Goal: Task Accomplishment & Management: Use online tool/utility

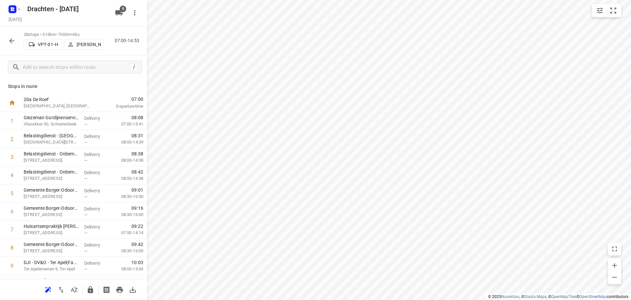
scroll to position [358, 0]
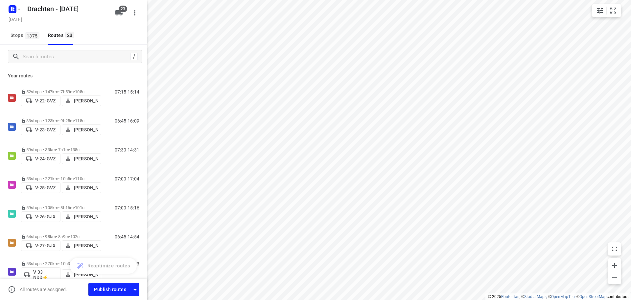
scroll to position [496, 0]
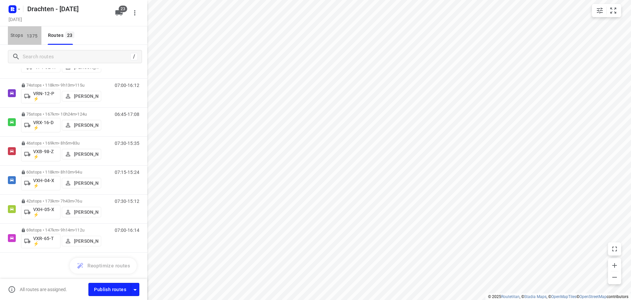
click at [30, 41] on button "Stops 1375" at bounding box center [25, 35] width 34 height 18
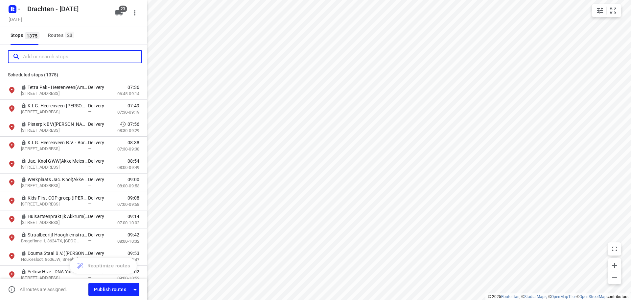
click at [32, 58] on input "Add or search stops" at bounding box center [82, 57] width 118 height 10
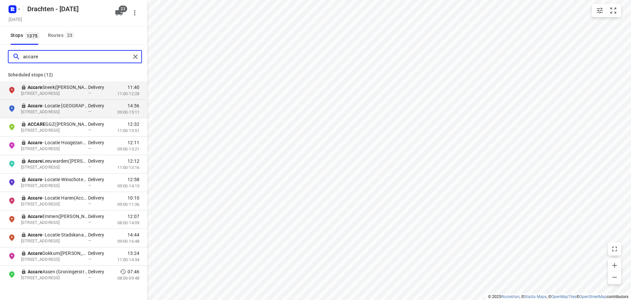
type input "accare"
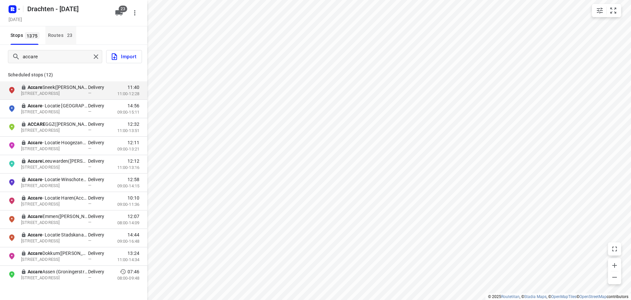
click at [56, 38] on div "Routes 23" at bounding box center [62, 35] width 28 height 8
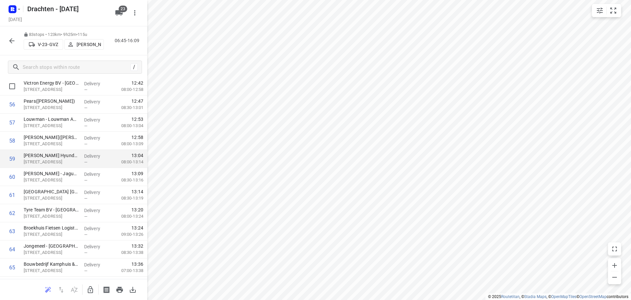
scroll to position [1019, 0]
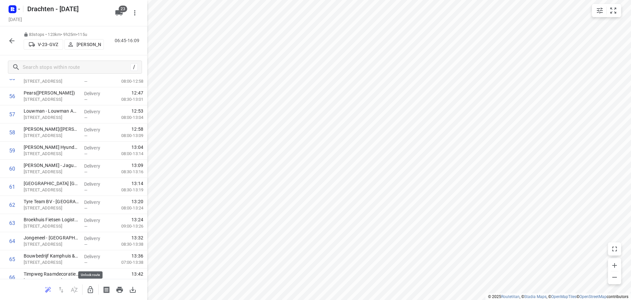
click at [89, 289] on icon "button" at bounding box center [90, 289] width 8 height 8
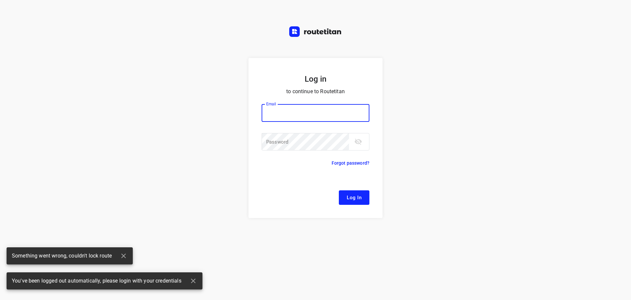
click at [281, 104] on input "email" at bounding box center [316, 113] width 108 height 18
type input "[EMAIL_ADDRESS][DOMAIN_NAME]"
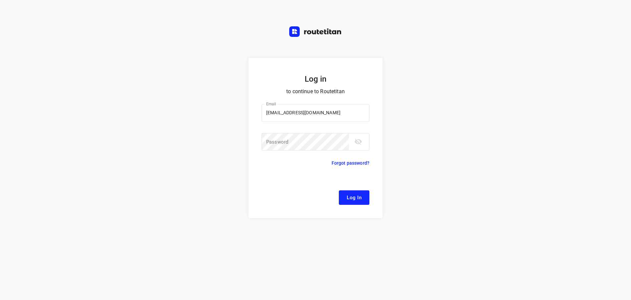
click at [301, 151] on div "Password Password ​" at bounding box center [316, 146] width 108 height 27
click at [339, 190] on button "Log In" at bounding box center [354, 197] width 31 height 14
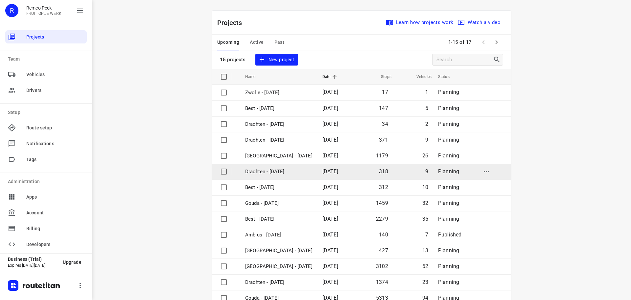
scroll to position [33, 0]
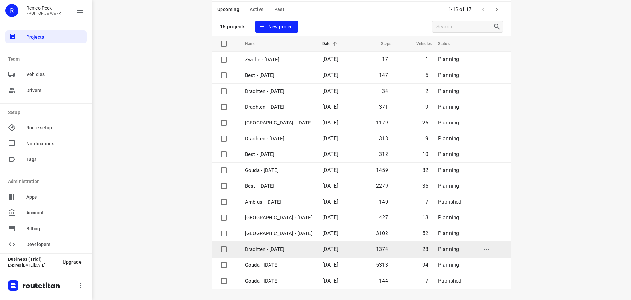
click at [273, 250] on p "Drachten - [DATE]" at bounding box center [278, 249] width 67 height 8
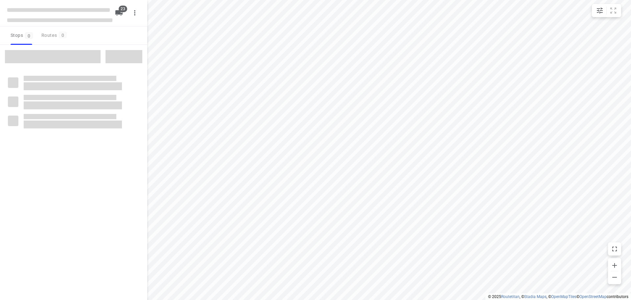
checkbox input "true"
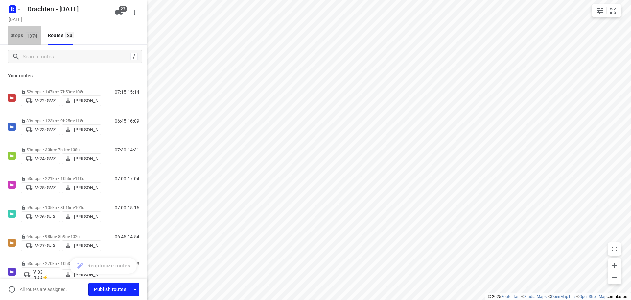
click at [36, 35] on span "1374" at bounding box center [32, 35] width 14 height 7
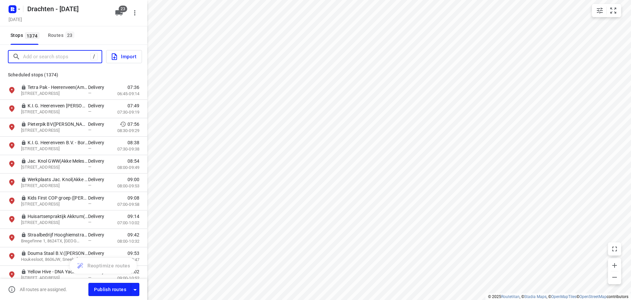
click at [38, 55] on input "Add or search stops" at bounding box center [56, 57] width 67 height 10
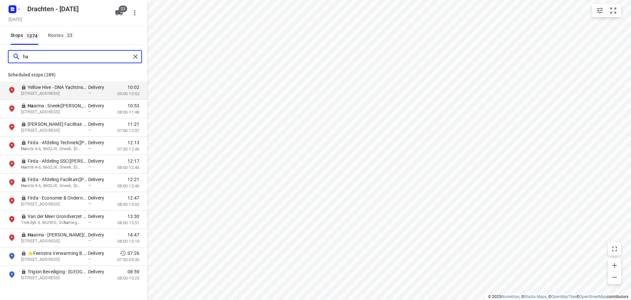
type input "h"
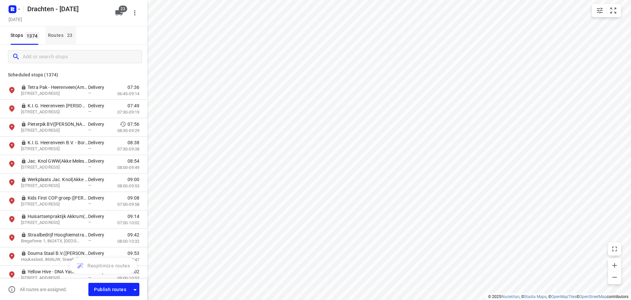
click at [56, 36] on div "Routes 23" at bounding box center [62, 35] width 28 height 8
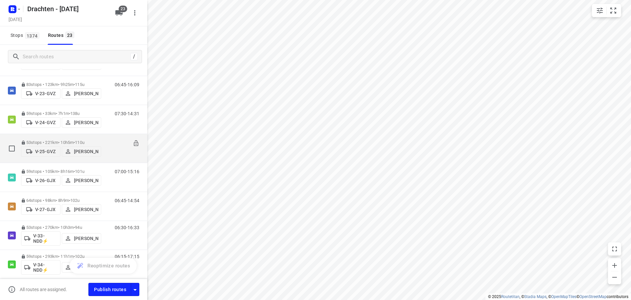
scroll to position [3, 0]
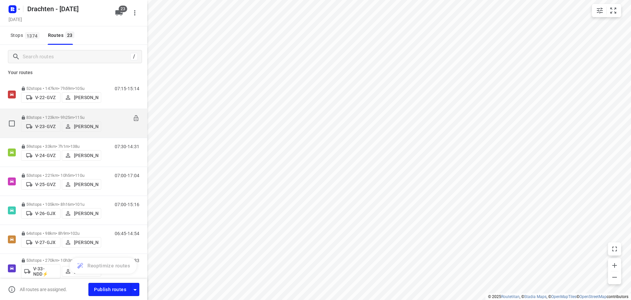
click at [76, 116] on p "83 stops • 123km • 9h25m • 115u" at bounding box center [61, 117] width 80 height 5
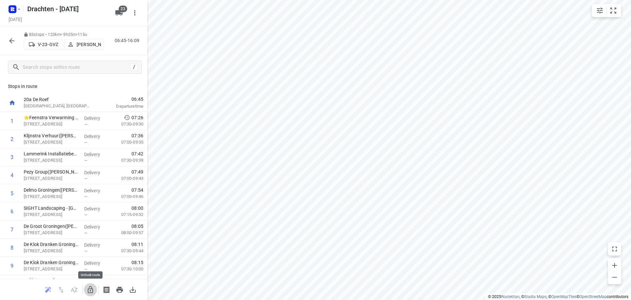
click at [93, 290] on icon "button" at bounding box center [90, 289] width 8 height 8
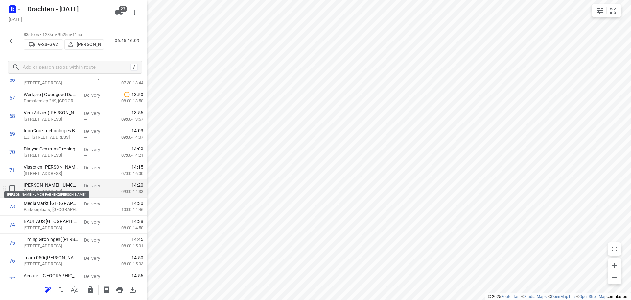
scroll to position [1249, 0]
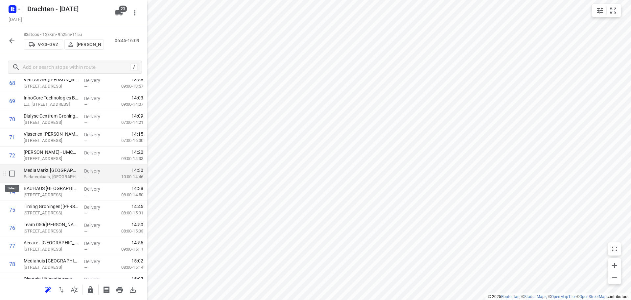
click at [11, 177] on input "checkbox" at bounding box center [12, 173] width 13 height 13
checkbox input "true"
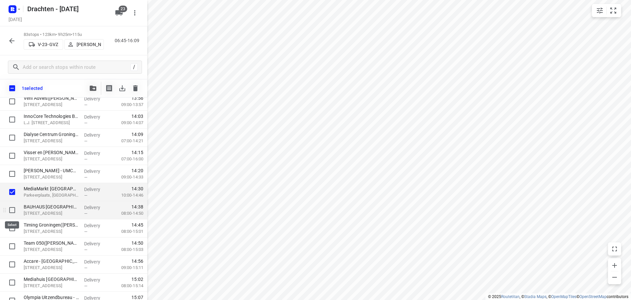
click at [13, 207] on input "checkbox" at bounding box center [12, 209] width 13 height 13
checkbox input "true"
click at [11, 230] on input "checkbox" at bounding box center [12, 227] width 13 height 13
checkbox input "true"
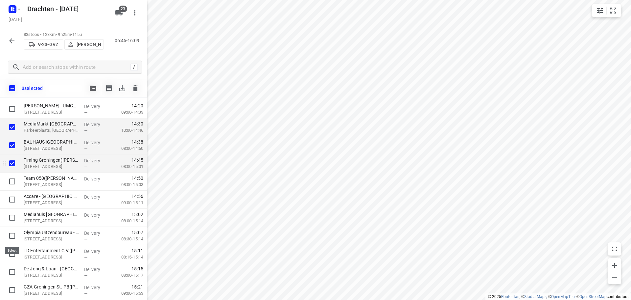
scroll to position [1348, 0]
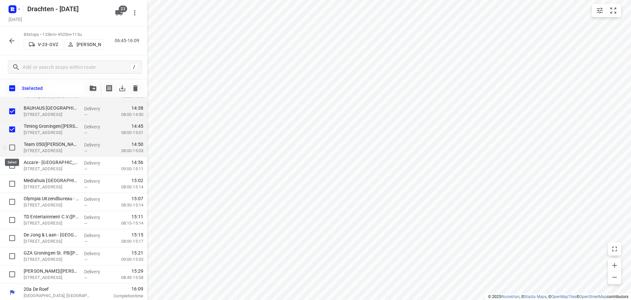
click at [14, 149] on input "checkbox" at bounding box center [12, 147] width 13 height 13
checkbox input "true"
click at [14, 166] on input "checkbox" at bounding box center [12, 165] width 13 height 13
checkbox input "true"
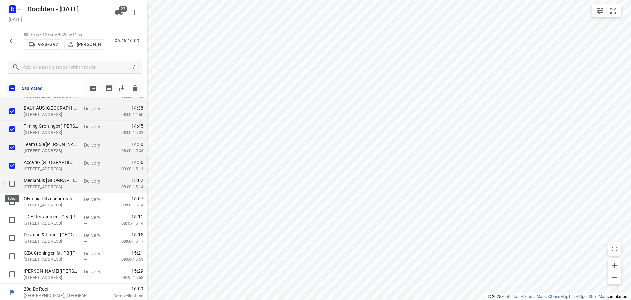
click at [11, 183] on input "checkbox" at bounding box center [12, 183] width 13 height 13
checkbox input "true"
click at [13, 201] on input "checkbox" at bounding box center [12, 201] width 13 height 13
checkbox input "true"
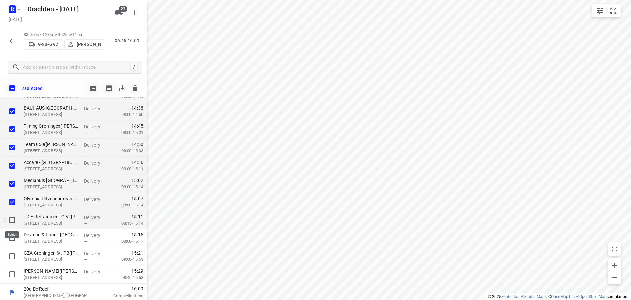
click at [13, 221] on input "checkbox" at bounding box center [12, 219] width 13 height 13
checkbox input "true"
click at [13, 240] on input "checkbox" at bounding box center [12, 237] width 13 height 13
checkbox input "true"
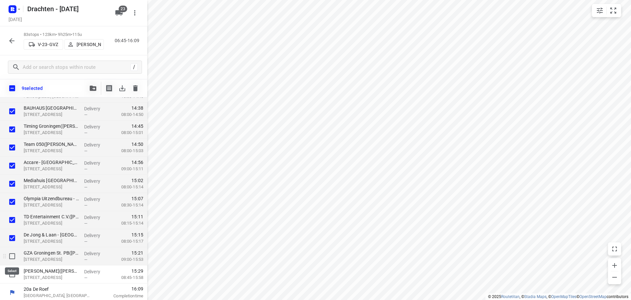
click at [10, 253] on input "checkbox" at bounding box center [12, 255] width 13 height 13
checkbox input "true"
click at [13, 271] on input "checkbox" at bounding box center [12, 273] width 13 height 13
checkbox input "true"
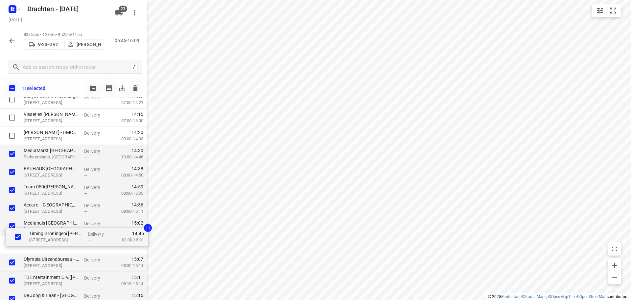
scroll to position [1289, 0]
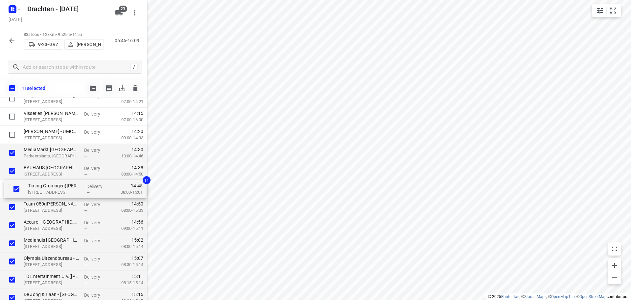
drag, startPoint x: 61, startPoint y: 123, endPoint x: 66, endPoint y: 179, distance: 55.8
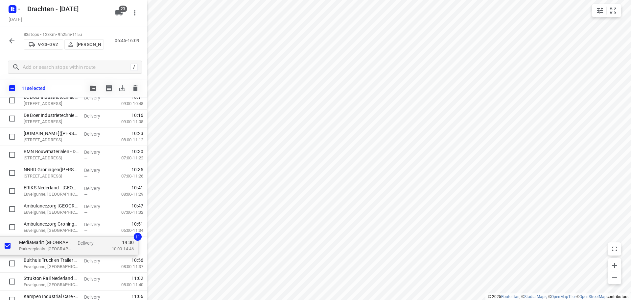
scroll to position [527, 0]
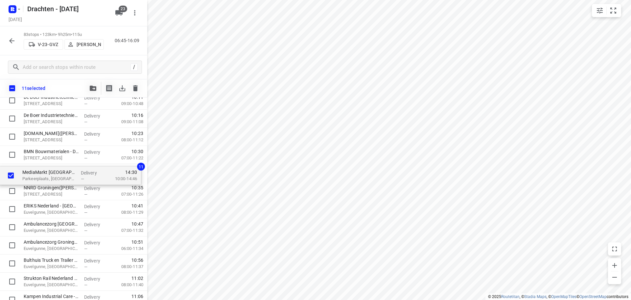
drag, startPoint x: 89, startPoint y: 154, endPoint x: 87, endPoint y: 175, distance: 20.8
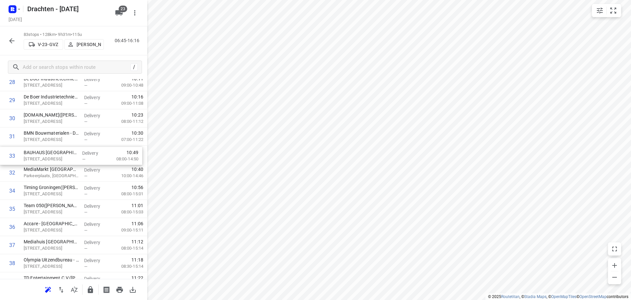
drag, startPoint x: 72, startPoint y: 174, endPoint x: 72, endPoint y: 156, distance: 18.7
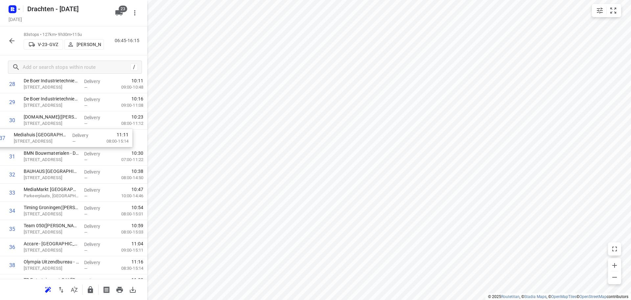
scroll to position [524, 0]
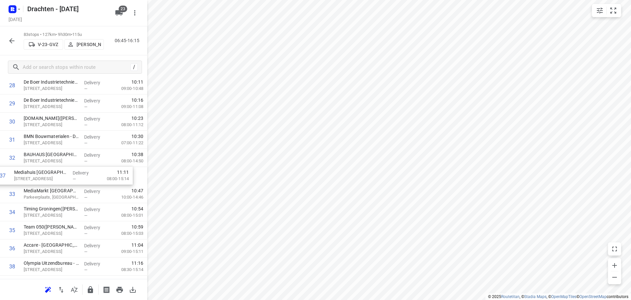
drag, startPoint x: 70, startPoint y: 120, endPoint x: 61, endPoint y: 181, distance: 61.2
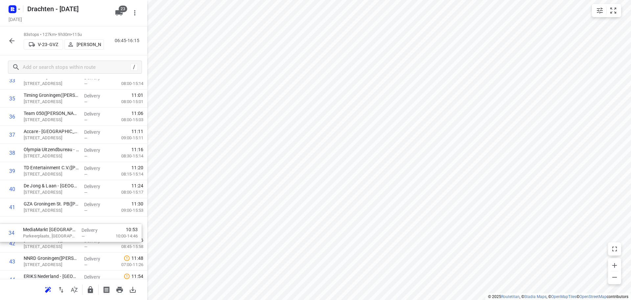
scroll to position [621, 0]
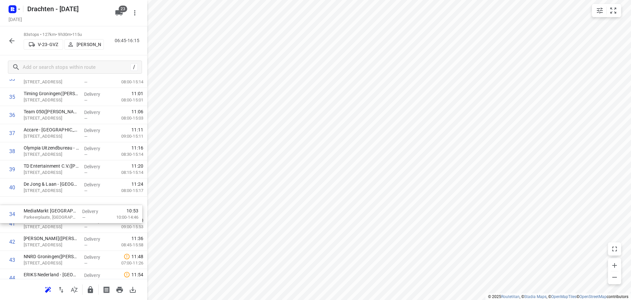
drag, startPoint x: 62, startPoint y: 159, endPoint x: 61, endPoint y: 205, distance: 45.1
click at [61, 205] on div "1 ⭐Feenstra Verwarming B.V. - [GEOGRAPHIC_DATA](Johan Wolfrat) [STREET_ADDRESS]…" at bounding box center [73, 241] width 147 height 1501
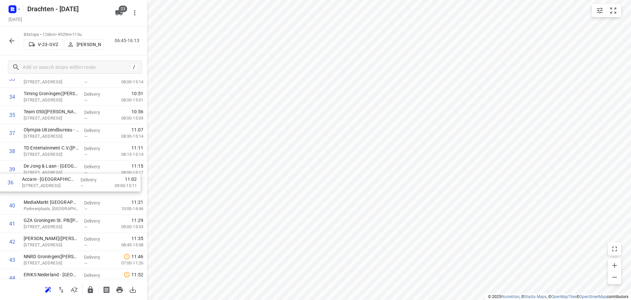
drag, startPoint x: 74, startPoint y: 136, endPoint x: 73, endPoint y: 187, distance: 51.0
click at [73, 187] on div "1 ⭐Feenstra Verwarming B.V. - [GEOGRAPHIC_DATA](Johan Wolfrat) [STREET_ADDRESS]…" at bounding box center [73, 241] width 147 height 1501
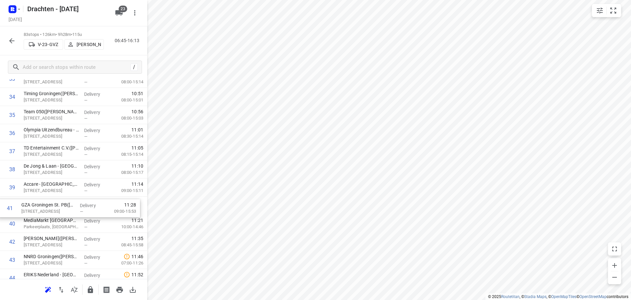
drag, startPoint x: 59, startPoint y: 227, endPoint x: 57, endPoint y: 210, distance: 17.2
click at [57, 210] on div "1 ⭐Feenstra Verwarming B.V. - [GEOGRAPHIC_DATA](Johan Wolfrat) [STREET_ADDRESS]…" at bounding box center [73, 241] width 147 height 1501
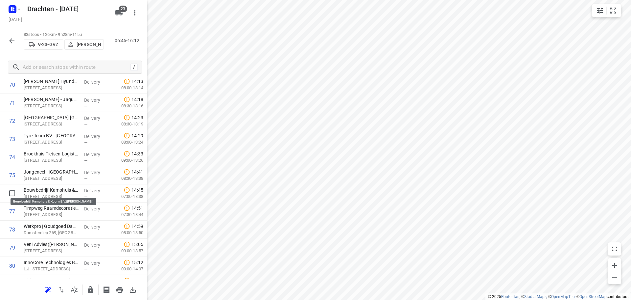
scroll to position [1352, 0]
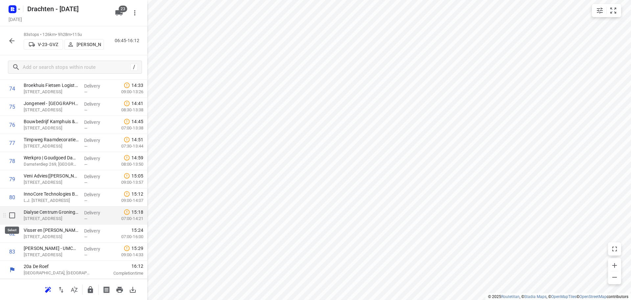
click at [14, 218] on input "checkbox" at bounding box center [12, 214] width 13 height 13
checkbox input "true"
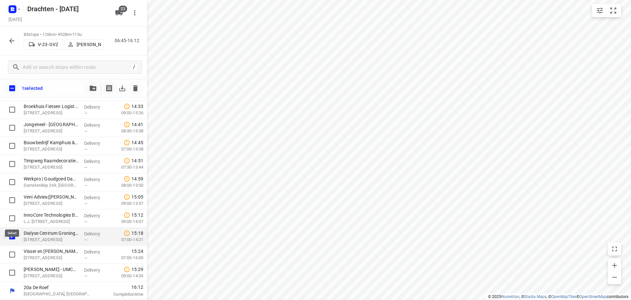
scroll to position [1350, 0]
click at [14, 256] on input "checkbox" at bounding box center [12, 254] width 13 height 13
checkbox input "true"
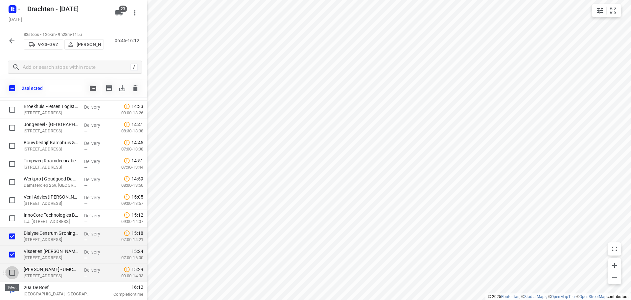
click at [15, 271] on input "checkbox" at bounding box center [12, 272] width 13 height 13
checkbox input "true"
click at [12, 219] on input "checkbox" at bounding box center [12, 217] width 13 height 13
checkbox input "true"
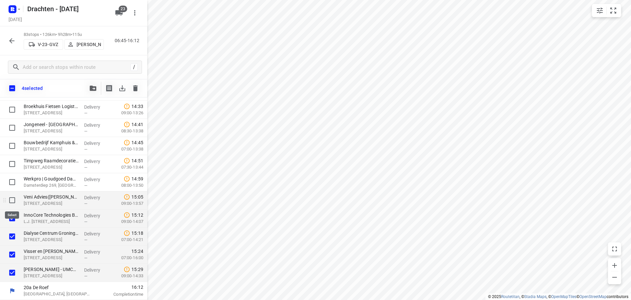
click at [8, 194] on input "checkbox" at bounding box center [12, 199] width 13 height 13
checkbox input "true"
click at [11, 176] on input "checkbox" at bounding box center [12, 181] width 13 height 13
checkbox input "true"
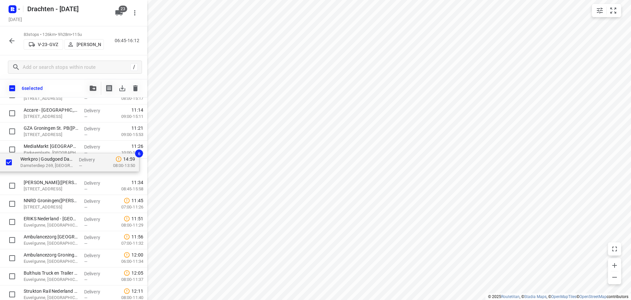
scroll to position [713, 0]
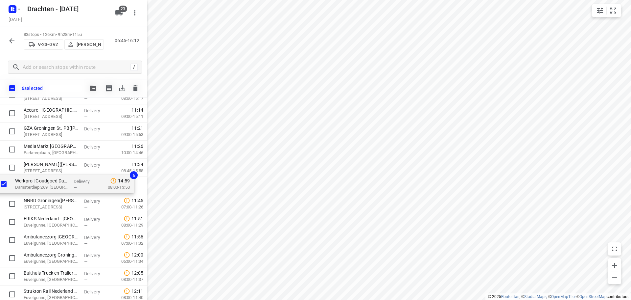
drag, startPoint x: 79, startPoint y: 182, endPoint x: 70, endPoint y: 181, distance: 8.6
click at [70, 181] on div "⭐Feenstra Verwarming B.V. - [GEOGRAPHIC_DATA]([PERSON_NAME]) [STREET_ADDRESS] D…" at bounding box center [73, 167] width 147 height 1501
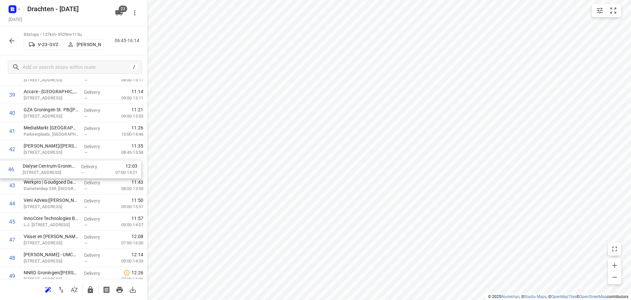
drag, startPoint x: 56, startPoint y: 225, endPoint x: 56, endPoint y: 170, distance: 54.9
click at [56, 170] on div "1 ⭐Feenstra Verwarming B.V. - [GEOGRAPHIC_DATA](Johan Wolfrat) [STREET_ADDRESS]…" at bounding box center [73, 149] width 147 height 1501
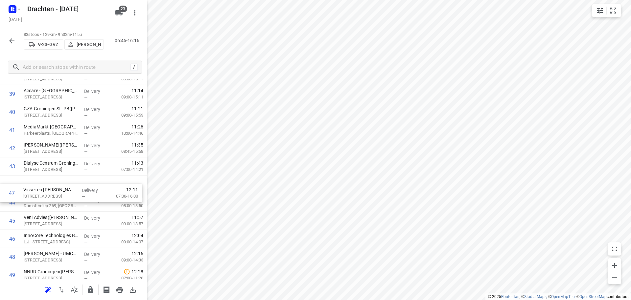
drag, startPoint x: 61, startPoint y: 240, endPoint x: 60, endPoint y: 184, distance: 55.2
click at [60, 184] on div "1 ⭐Feenstra Verwarming B.V. - [GEOGRAPHIC_DATA](Johan Wolfrat) [STREET_ADDRESS]…" at bounding box center [73, 148] width 147 height 1501
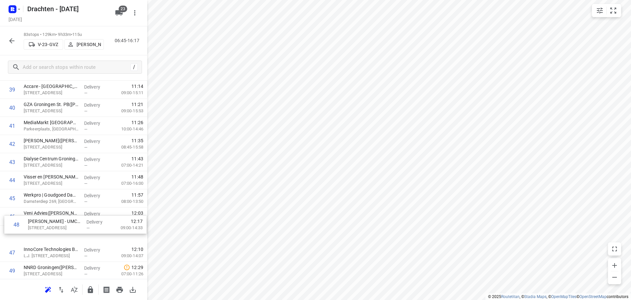
scroll to position [719, 0]
drag, startPoint x: 60, startPoint y: 259, endPoint x: 60, endPoint y: 198, distance: 61.2
click at [60, 198] on div "1 ⭐Feenstra Verwarming B.V. - [GEOGRAPHIC_DATA](Johan Wolfrat) [STREET_ADDRESS]…" at bounding box center [73, 142] width 147 height 1501
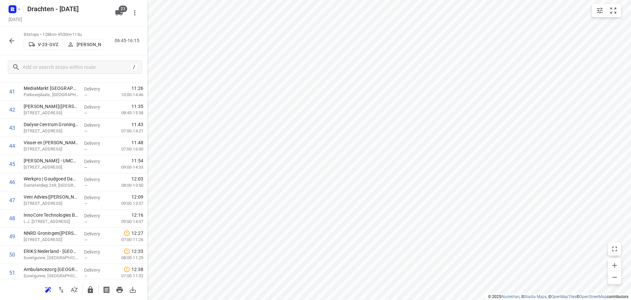
scroll to position [785, 0]
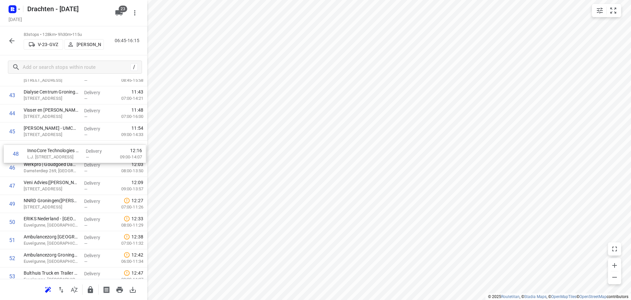
drag, startPoint x: 57, startPoint y: 190, endPoint x: 61, endPoint y: 157, distance: 33.8
click at [61, 157] on div "1 ⭐Feenstra Verwarming B.V. - [GEOGRAPHIC_DATA](Johan Wolfrat) [STREET_ADDRESS]…" at bounding box center [73, 77] width 147 height 1501
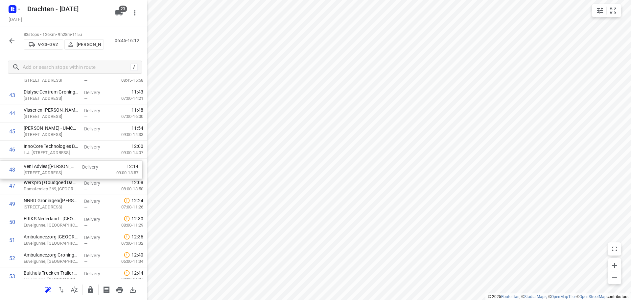
drag, startPoint x: 59, startPoint y: 191, endPoint x: 59, endPoint y: 169, distance: 22.0
click at [59, 169] on div "1 ⭐Feenstra Verwarming B.V. - [GEOGRAPHIC_DATA](Johan Wolfrat) [STREET_ADDRESS]…" at bounding box center [73, 77] width 147 height 1501
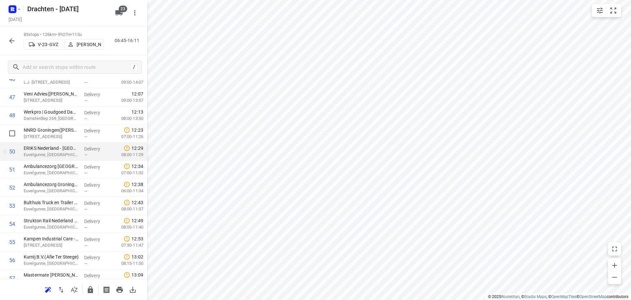
scroll to position [851, 0]
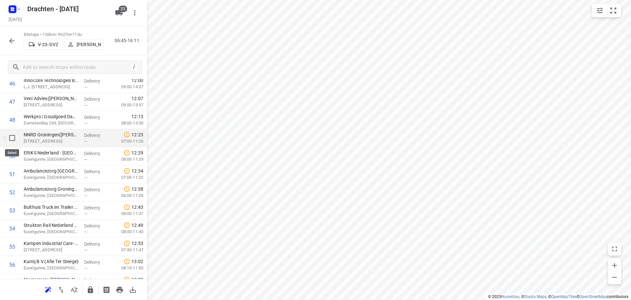
click at [9, 140] on input "checkbox" at bounding box center [12, 137] width 13 height 13
checkbox input "true"
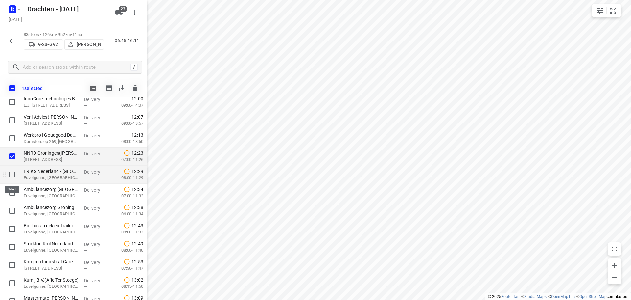
click at [10, 175] on input "checkbox" at bounding box center [12, 174] width 13 height 13
checkbox input "true"
click at [12, 192] on input "checkbox" at bounding box center [12, 192] width 13 height 13
checkbox input "true"
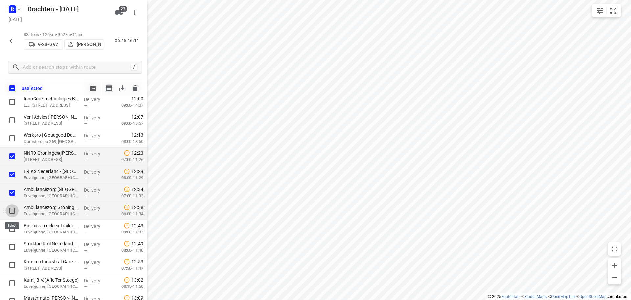
click at [12, 208] on input "checkbox" at bounding box center [12, 210] width 13 height 13
checkbox input "true"
click at [10, 230] on input "checkbox" at bounding box center [12, 228] width 13 height 13
checkbox input "true"
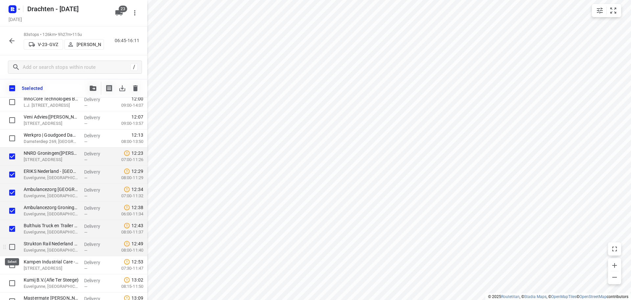
click at [13, 247] on input "checkbox" at bounding box center [12, 246] width 13 height 13
checkbox input "true"
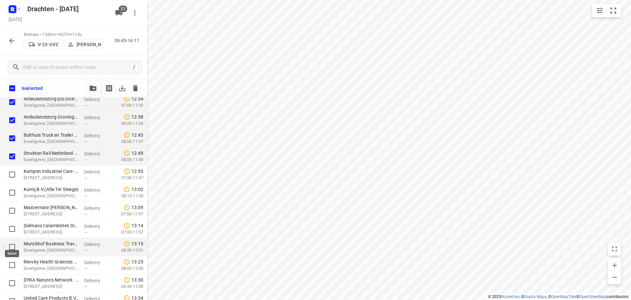
scroll to position [950, 0]
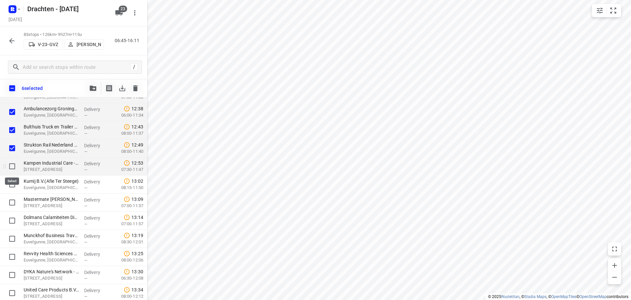
click at [12, 166] on input "checkbox" at bounding box center [12, 165] width 13 height 13
checkbox input "true"
click at [11, 182] on input "checkbox" at bounding box center [12, 184] width 13 height 13
checkbox input "true"
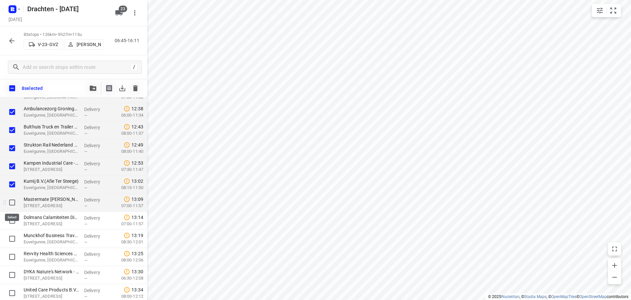
click at [12, 202] on input "checkbox" at bounding box center [12, 202] width 13 height 13
checkbox input "true"
click at [11, 219] on input "checkbox" at bounding box center [12, 220] width 13 height 13
checkbox input "true"
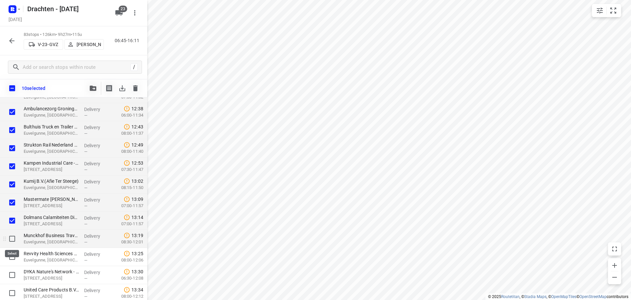
click at [12, 239] on input "checkbox" at bounding box center [12, 238] width 13 height 13
checkbox input "true"
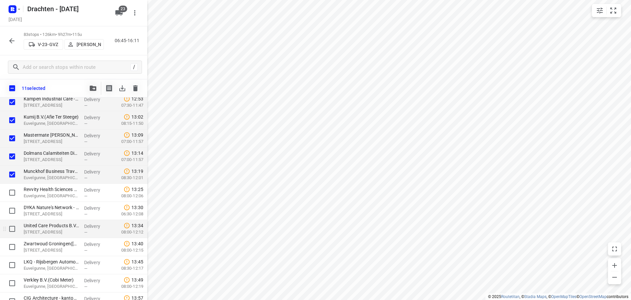
scroll to position [1048, 0]
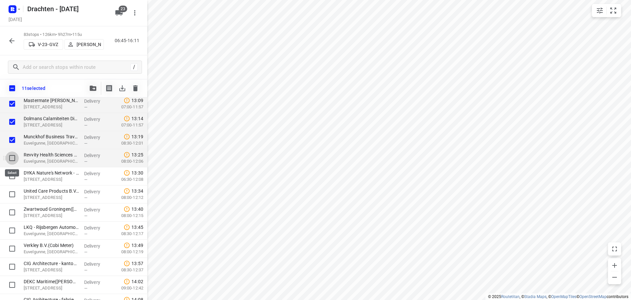
click at [14, 157] on input "checkbox" at bounding box center [12, 157] width 13 height 13
checkbox input "true"
click at [11, 176] on input "checkbox" at bounding box center [12, 175] width 13 height 13
checkbox input "true"
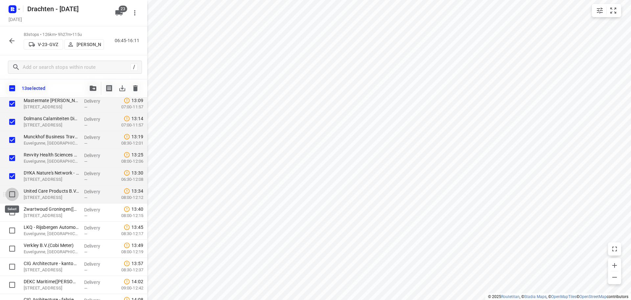
click at [12, 192] on input "checkbox" at bounding box center [12, 193] width 13 height 13
checkbox input "true"
click at [10, 212] on input "checkbox" at bounding box center [12, 211] width 13 height 13
checkbox input "true"
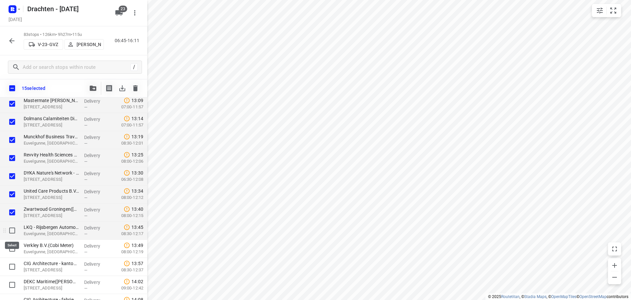
click at [14, 234] on input "checkbox" at bounding box center [12, 230] width 13 height 13
checkbox input "true"
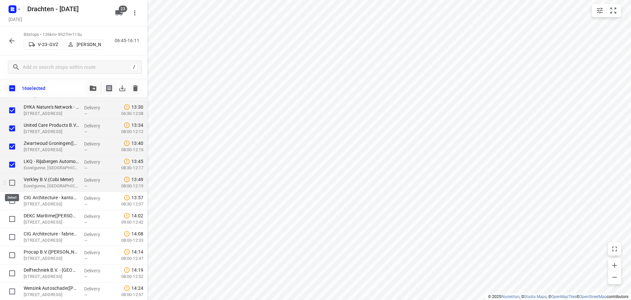
click at [14, 185] on input "checkbox" at bounding box center [12, 182] width 13 height 13
checkbox input "true"
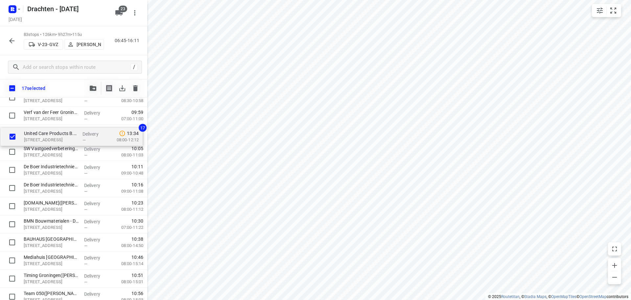
scroll to position [476, 0]
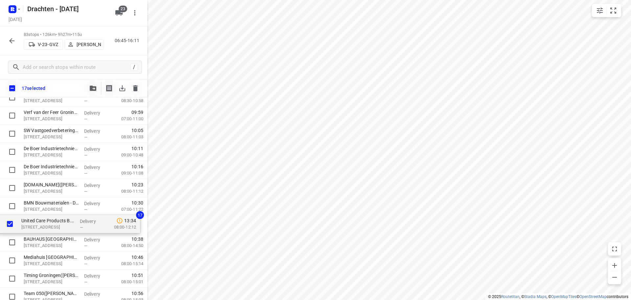
drag, startPoint x: 69, startPoint y: 135, endPoint x: 67, endPoint y: 228, distance: 93.4
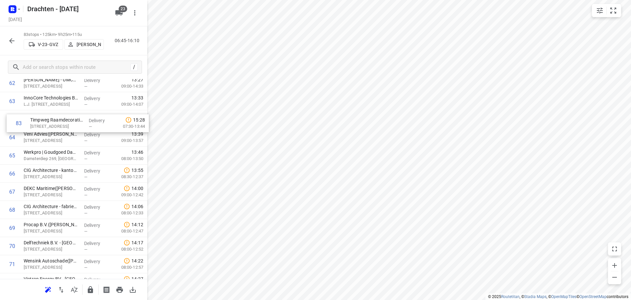
scroll to position [1140, 0]
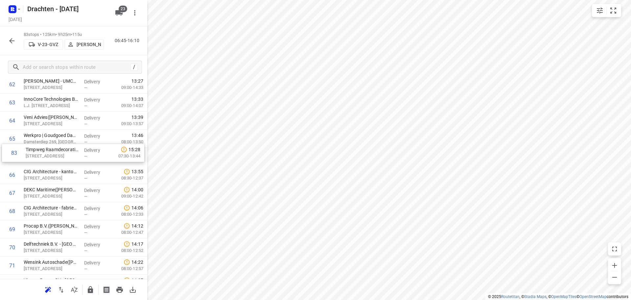
drag, startPoint x: 52, startPoint y: 256, endPoint x: 54, endPoint y: 155, distance: 101.3
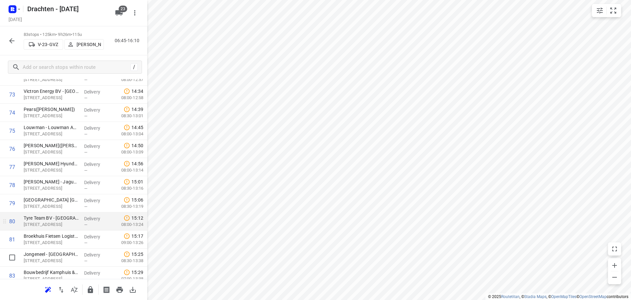
scroll to position [1352, 0]
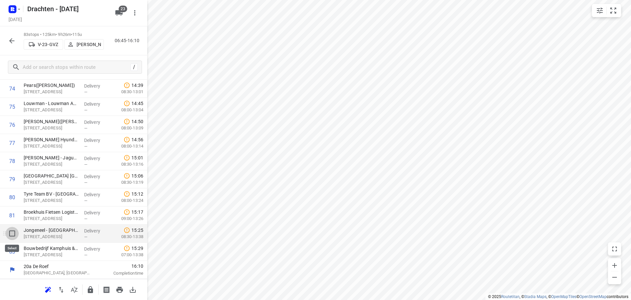
click at [15, 237] on input "checkbox" at bounding box center [12, 233] width 13 height 13
checkbox input "true"
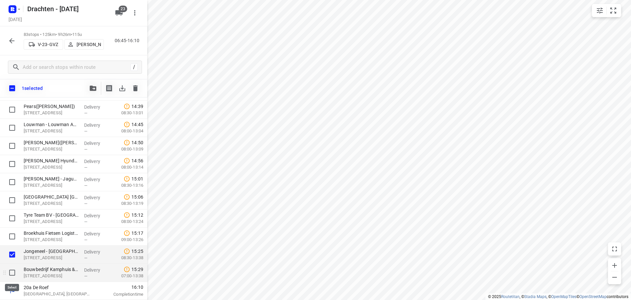
click at [9, 271] on input "checkbox" at bounding box center [12, 272] width 13 height 13
checkbox input "true"
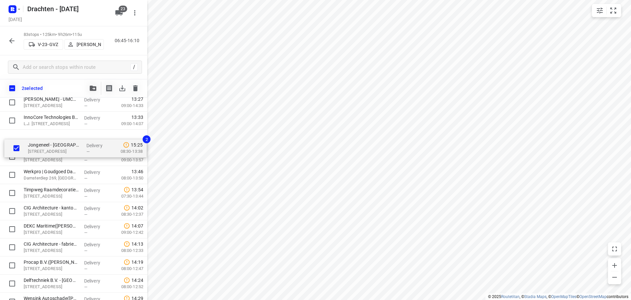
scroll to position [1138, 0]
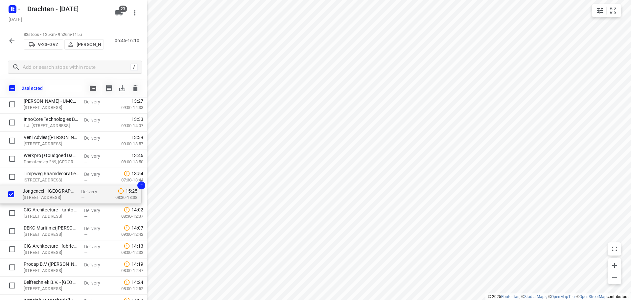
drag, startPoint x: 61, startPoint y: 256, endPoint x: 60, endPoint y: 194, distance: 62.5
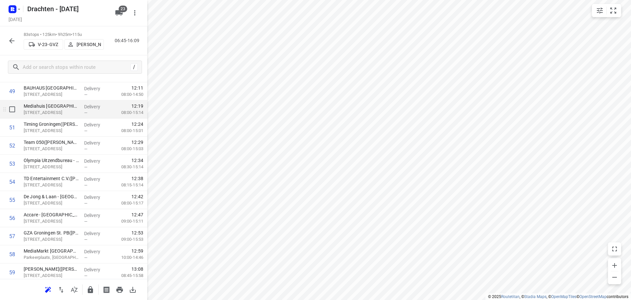
scroll to position [888, 0]
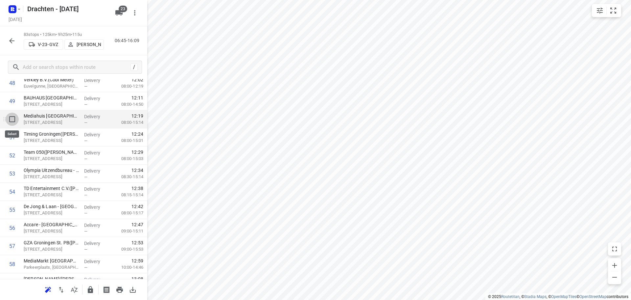
click at [14, 122] on input "checkbox" at bounding box center [12, 118] width 13 height 13
checkbox input "true"
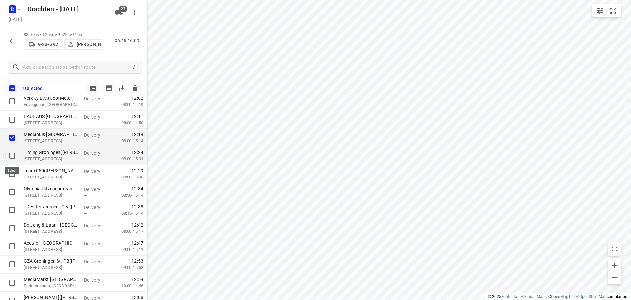
click at [13, 154] on input "checkbox" at bounding box center [12, 155] width 13 height 13
checkbox input "true"
click at [12, 175] on input "checkbox" at bounding box center [12, 173] width 13 height 13
checkbox input "true"
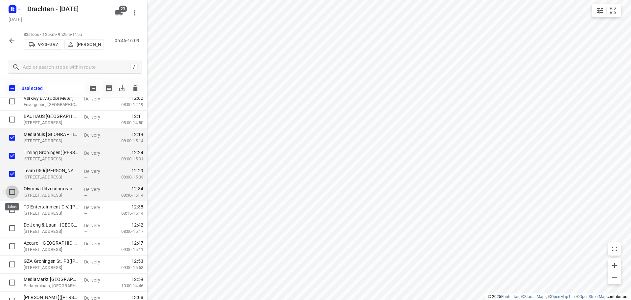
click at [13, 191] on input "checkbox" at bounding box center [12, 191] width 13 height 13
checkbox input "true"
click at [13, 208] on input "checkbox" at bounding box center [12, 209] width 13 height 13
checkbox input "true"
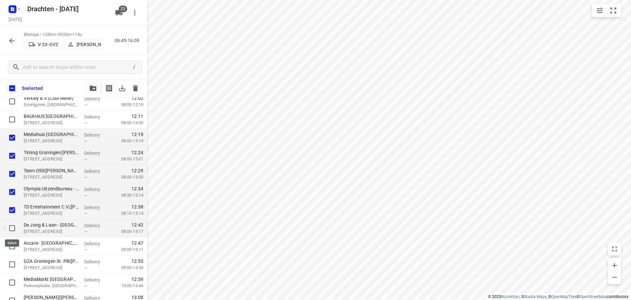
click at [12, 226] on input "checkbox" at bounding box center [12, 227] width 13 height 13
checkbox input "true"
click at [15, 249] on input "checkbox" at bounding box center [12, 245] width 13 height 13
checkbox input "true"
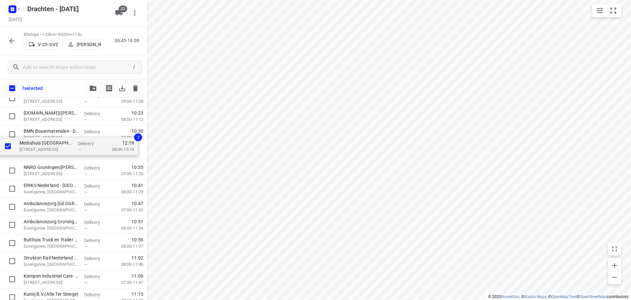
scroll to position [546, 0]
drag, startPoint x: 68, startPoint y: 136, endPoint x: 63, endPoint y: 149, distance: 13.6
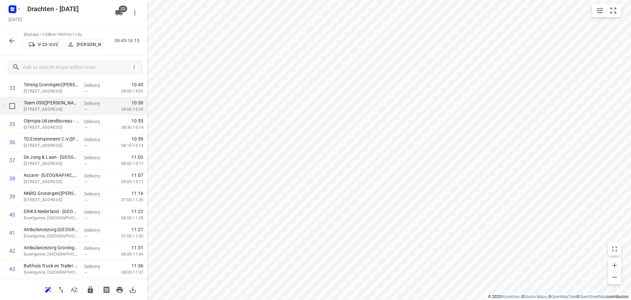
scroll to position [579, 0]
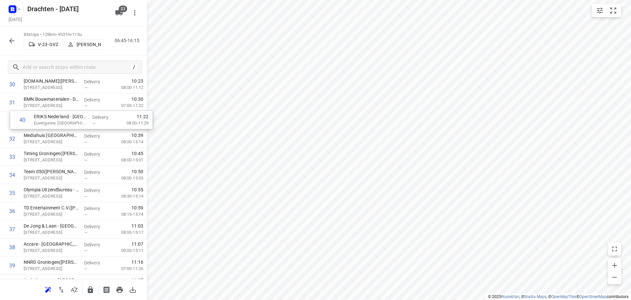
drag, startPoint x: 38, startPoint y: 247, endPoint x: 48, endPoint y: 117, distance: 129.6
click at [48, 117] on div "1 ⭐Feenstra Verwarming B.V. - [GEOGRAPHIC_DATA](Johan Wolfrat) [STREET_ADDRESS]…" at bounding box center [73, 301] width 147 height 1501
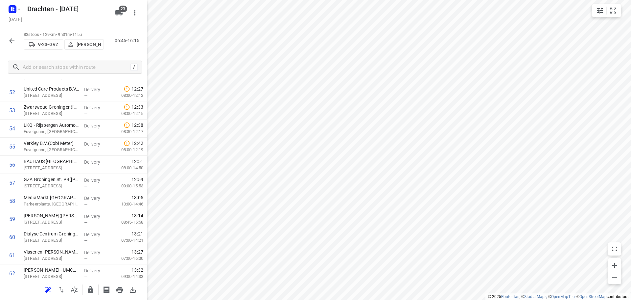
scroll to position [952, 0]
click at [12, 183] on input "checkbox" at bounding box center [12, 181] width 13 height 13
checkbox input "true"
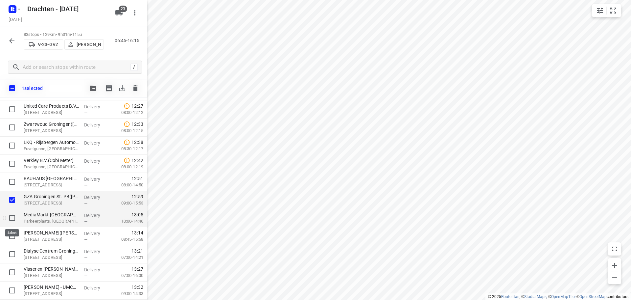
click at [9, 215] on input "checkbox" at bounding box center [12, 217] width 13 height 13
checkbox input "true"
click at [11, 237] on input "checkbox" at bounding box center [12, 235] width 13 height 13
checkbox input "true"
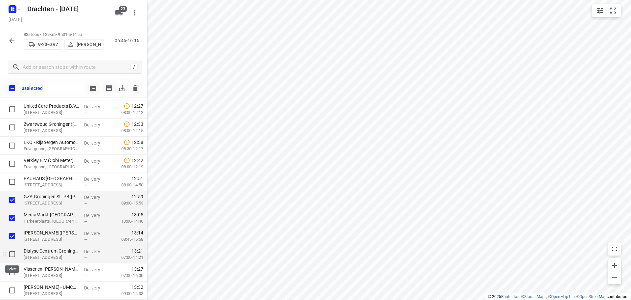
click at [8, 253] on input "checkbox" at bounding box center [12, 253] width 13 height 13
checkbox input "true"
click at [12, 272] on input "checkbox" at bounding box center [12, 271] width 13 height 13
checkbox input "true"
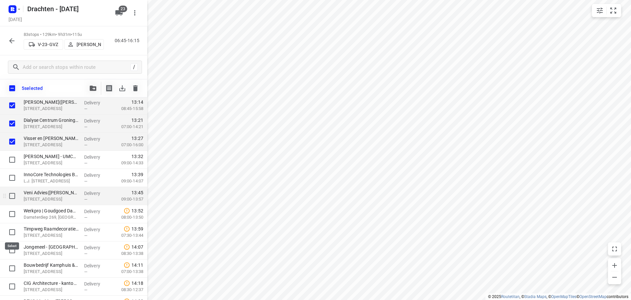
scroll to position [1084, 0]
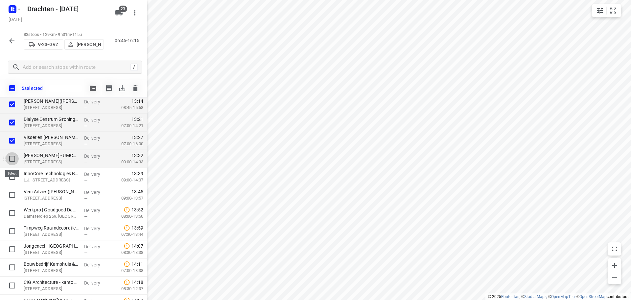
click at [14, 160] on input "checkbox" at bounding box center [12, 158] width 13 height 13
checkbox input "true"
click at [12, 177] on input "checkbox" at bounding box center [12, 176] width 13 height 13
checkbox input "true"
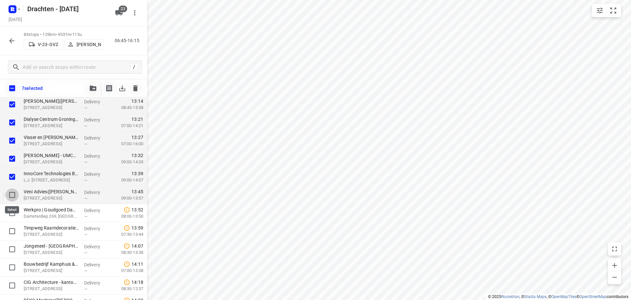
click at [11, 194] on input "checkbox" at bounding box center [12, 194] width 13 height 13
checkbox input "true"
click at [12, 212] on input "checkbox" at bounding box center [12, 212] width 13 height 13
checkbox input "true"
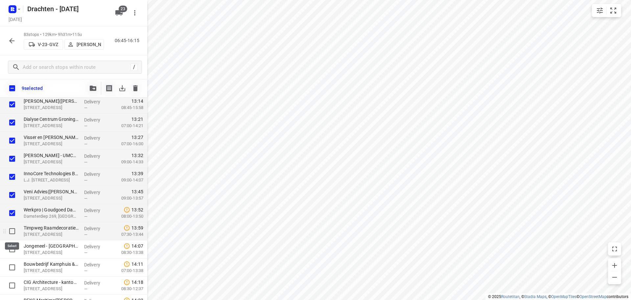
click at [12, 236] on input "checkbox" at bounding box center [12, 230] width 13 height 13
checkbox input "true"
click at [6, 251] on input "checkbox" at bounding box center [12, 248] width 13 height 13
checkbox input "true"
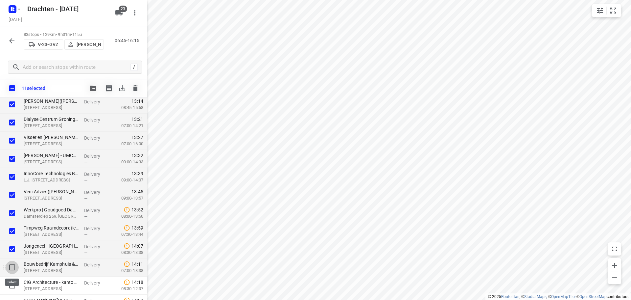
click at [13, 269] on input "checkbox" at bounding box center [12, 266] width 13 height 13
checkbox input "true"
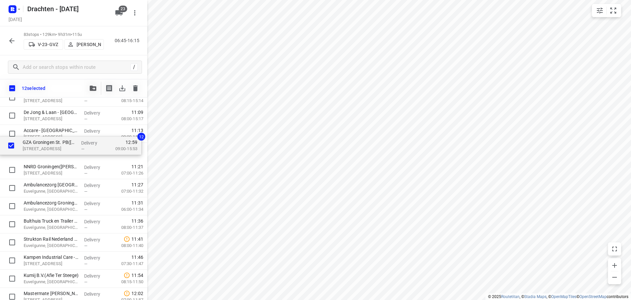
scroll to position [691, 0]
drag, startPoint x: 55, startPoint y: 229, endPoint x: 53, endPoint y: 154, distance: 74.7
click at [53, 154] on div "⭐Feenstra Verwarming B.V. - [GEOGRAPHIC_DATA]([PERSON_NAME]) [STREET_ADDRESS] D…" at bounding box center [73, 189] width 147 height 1501
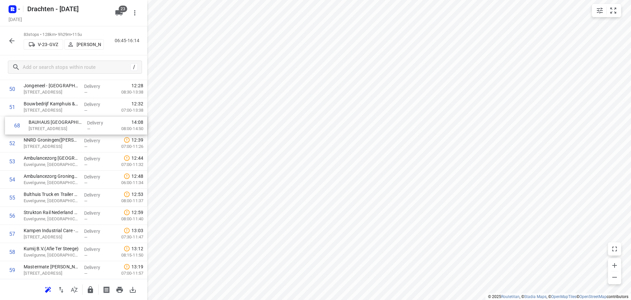
scroll to position [916, 0]
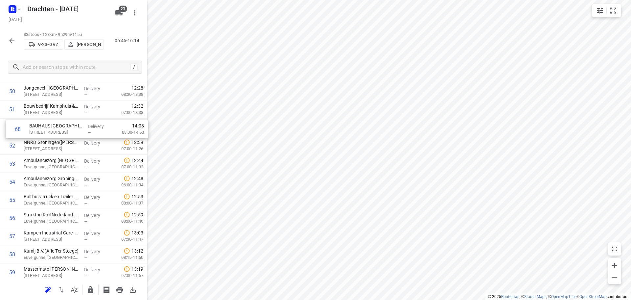
drag, startPoint x: 57, startPoint y: 248, endPoint x: 63, endPoint y: 127, distance: 121.5
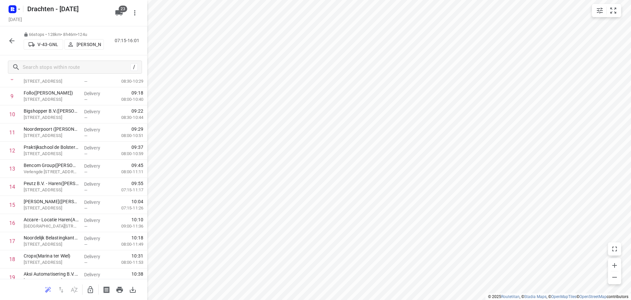
scroll to position [169, 0]
click at [12, 41] on icon "button" at bounding box center [12, 41] width 8 height 8
